Goal: Book appointment/travel/reservation

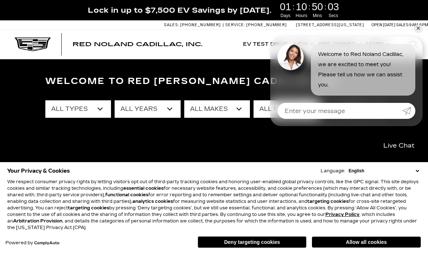
scroll to position [31, 0]
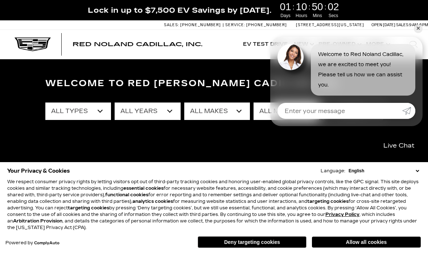
click at [373, 247] on button "Allow all cookies" at bounding box center [366, 241] width 109 height 11
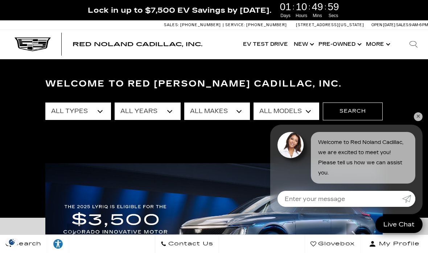
click at [421, 121] on link "✕" at bounding box center [418, 116] width 9 height 9
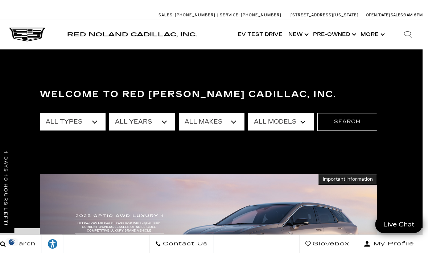
scroll to position [0, 5]
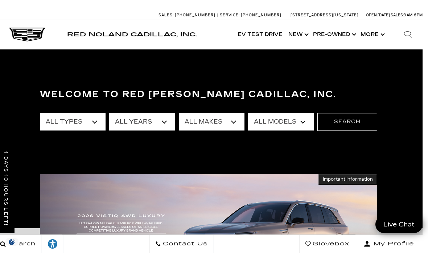
click at [384, 28] on button "Show More" at bounding box center [372, 34] width 29 height 29
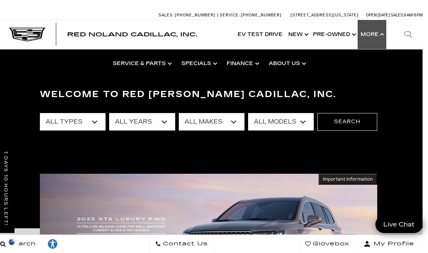
click at [0, 0] on link "Schedule Service" at bounding box center [0, 0] width 0 height 0
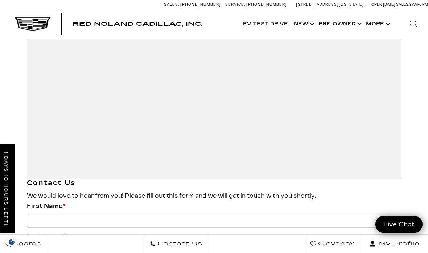
scroll to position [1142, 0]
click at [40, 213] on input "First Name *" at bounding box center [214, 220] width 375 height 15
type input "Walter"
type input "Tippet"
type input "walter.tippet@gmail.com"
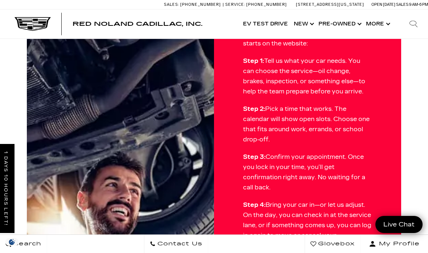
scroll to position [445, 0]
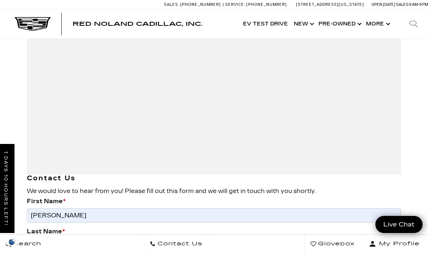
type textarea "Can I schedule an oil change tomorrow at 11a? Thanks."
click at [74, 208] on input "Walter" at bounding box center [214, 215] width 375 height 15
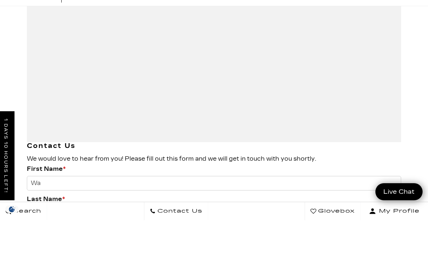
type input "W"
click at [68, 208] on input "First Name *" at bounding box center [214, 215] width 375 height 15
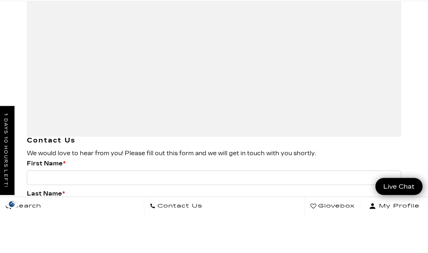
click at [65, 239] on input "Tippet" at bounding box center [214, 246] width 375 height 15
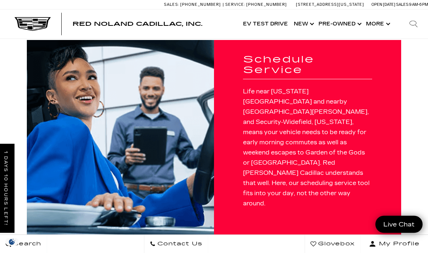
scroll to position [0, 0]
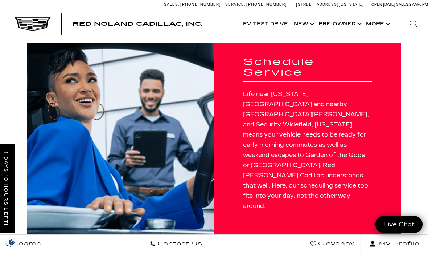
click at [317, 64] on h1 "Schedule Service" at bounding box center [307, 67] width 129 height 21
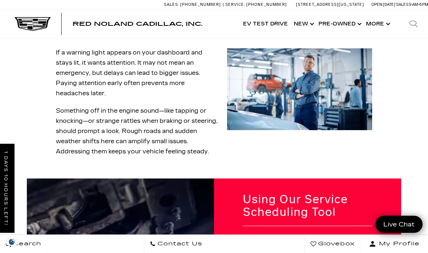
scroll to position [250, 0]
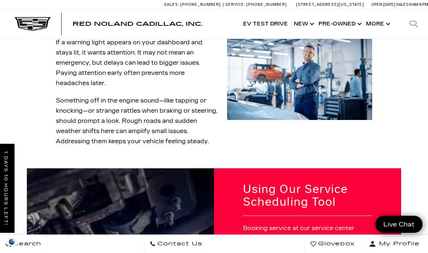
click at [291, 183] on h2 "Using Our Service Scheduling Tool" at bounding box center [307, 195] width 129 height 25
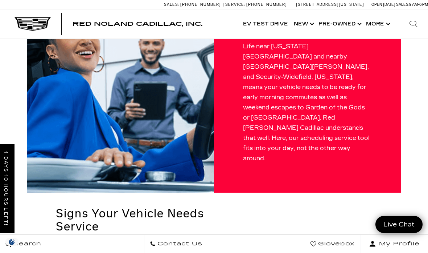
scroll to position [0, 0]
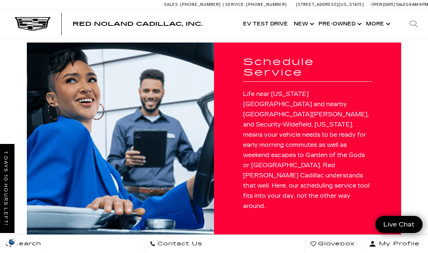
click at [387, 22] on button "Show More" at bounding box center [377, 23] width 29 height 29
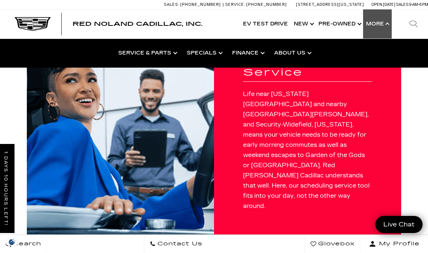
click at [0, 0] on link "Service Center" at bounding box center [0, 0] width 0 height 0
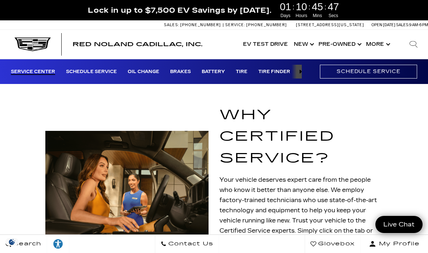
click at [372, 69] on link "Schedule Service" at bounding box center [368, 71] width 97 height 13
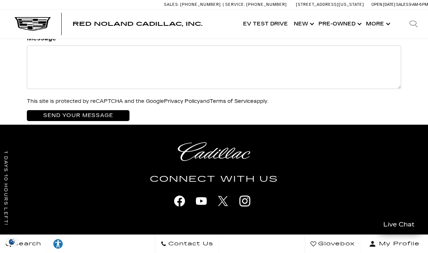
scroll to position [1400, 0]
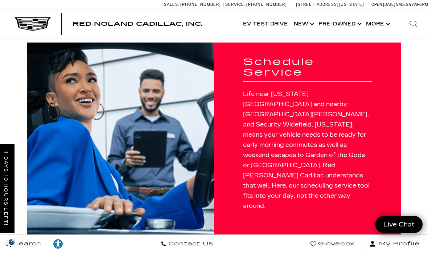
click at [384, 21] on button "Show More" at bounding box center [377, 23] width 29 height 29
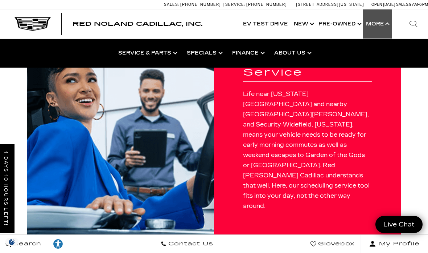
click at [0, 0] on link "Oil Change near Me" at bounding box center [0, 0] width 0 height 0
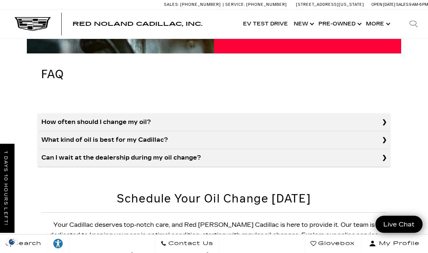
scroll to position [630, 0]
click at [245, 252] on u "Reach out" at bounding box center [260, 255] width 31 height 7
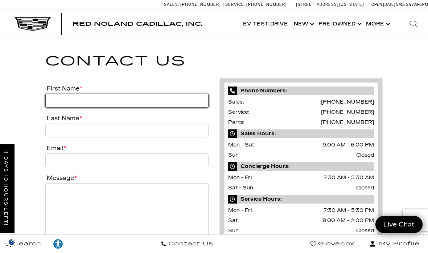
click at [66, 101] on input "First Name *" at bounding box center [126, 101] width 163 height 14
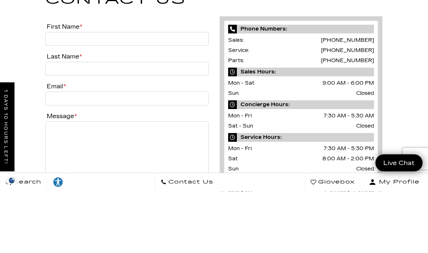
type input "Walter"
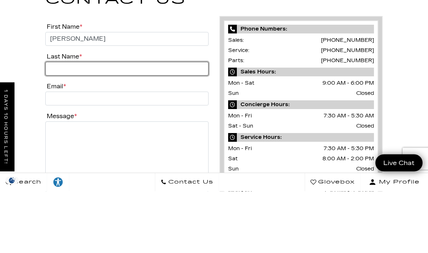
type input "Tippet"
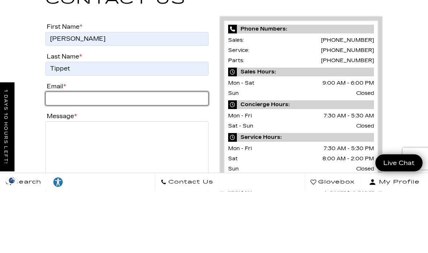
type input "walter.tippet@gmail.com"
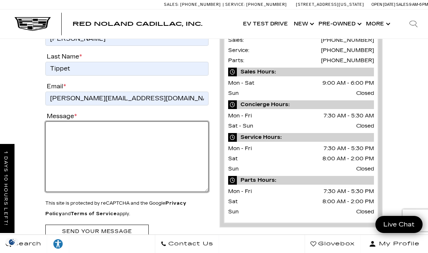
click at [56, 133] on textarea "Message *" at bounding box center [126, 156] width 163 height 70
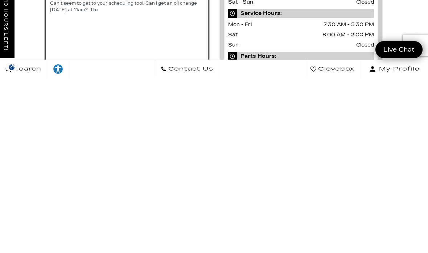
scroll to position [11, 0]
click at [144, 172] on textarea "Can’t seem to get to your scheduling tool. Can I get an oil change tomorrow at …" at bounding box center [126, 207] width 163 height 70
click at [111, 172] on textarea "Can’t seem to get to your scheduling tool online. Can I get an oil change tomor…" at bounding box center [126, 207] width 163 height 70
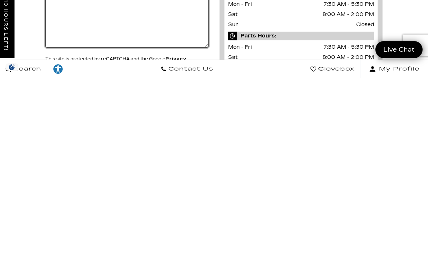
scroll to position [40, 0]
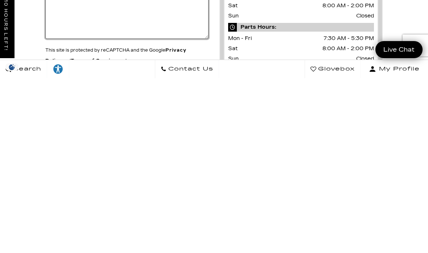
type textarea "Can’t seem to get to your scheduling tool online. Can I get an oil change tomor…"
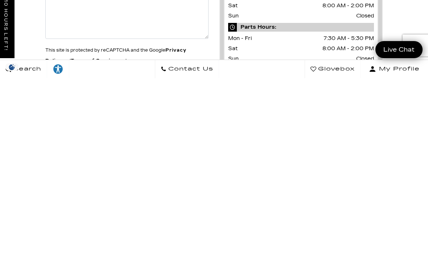
click at [100, 246] on input "Send your message" at bounding box center [96, 252] width 103 height 13
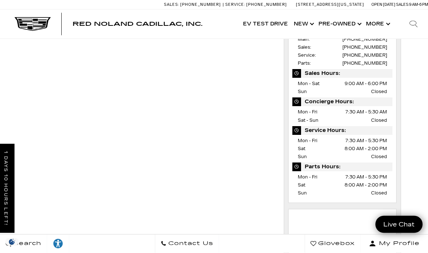
scroll to position [270, 0]
